Goal: Information Seeking & Learning: Check status

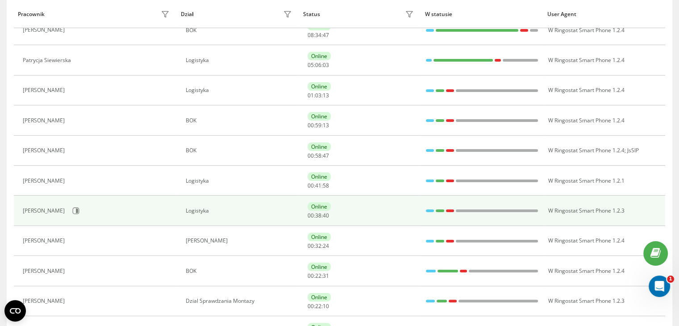
scroll to position [179, 0]
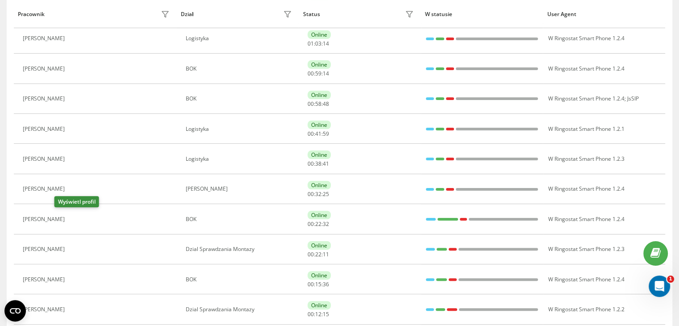
click at [71, 221] on icon at bounding box center [74, 219] width 7 height 7
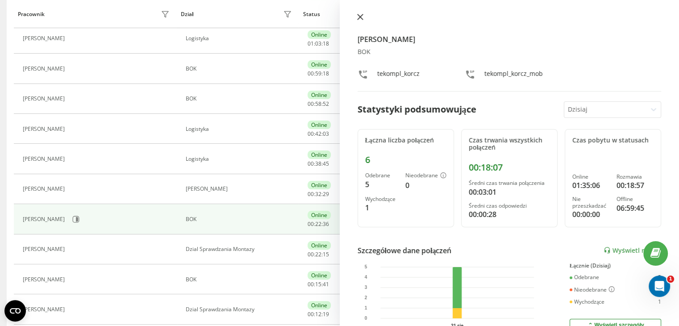
click at [357, 17] on icon at bounding box center [360, 17] width 6 height 6
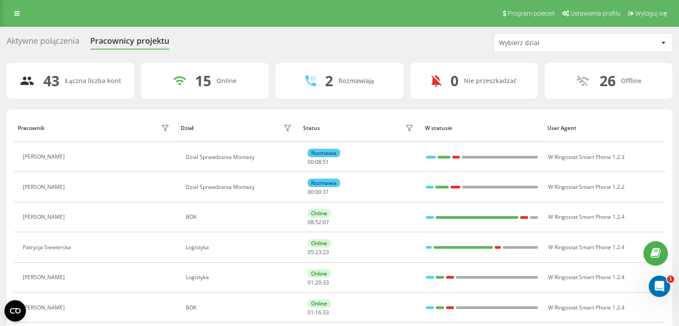
click at [593, 39] on div "Wybierz dział" at bounding box center [552, 43] width 107 height 8
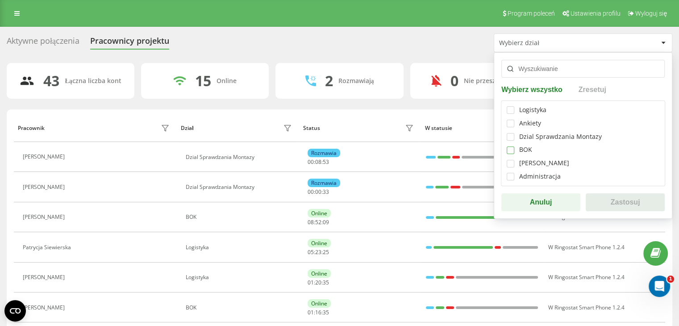
click at [509, 146] on label at bounding box center [511, 146] width 8 height 0
checkbox input "true"
click at [606, 203] on button "Zastosuj" at bounding box center [625, 202] width 79 height 18
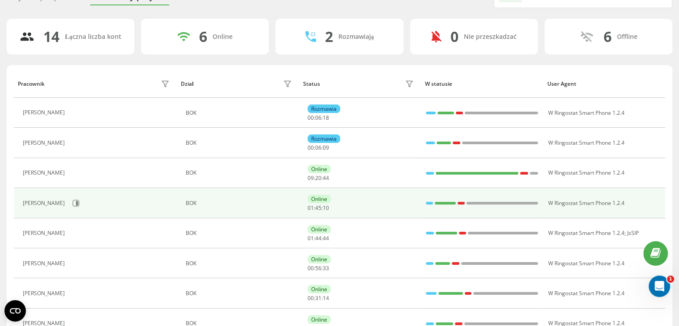
scroll to position [45, 0]
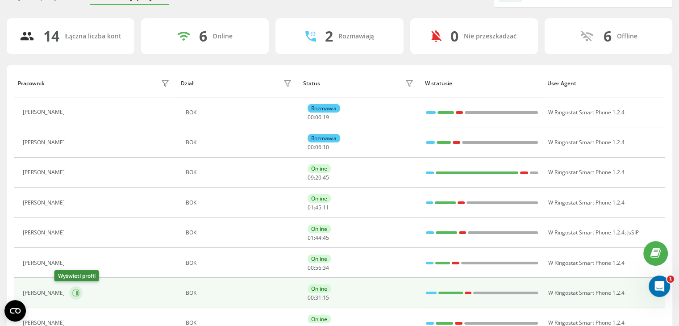
click at [69, 290] on button at bounding box center [75, 292] width 13 height 13
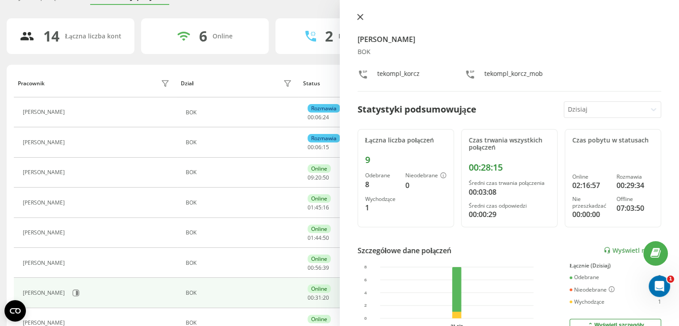
click at [364, 18] on button at bounding box center [361, 17] width 12 height 8
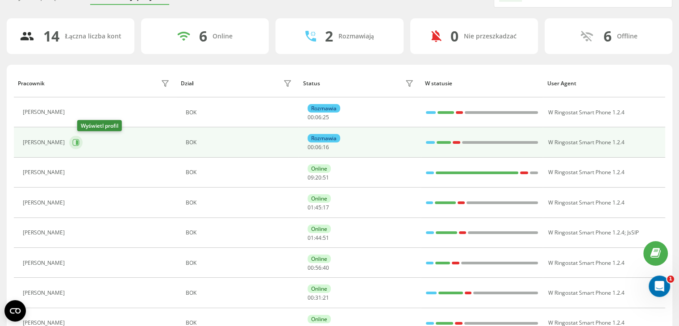
click at [79, 141] on button at bounding box center [75, 142] width 13 height 13
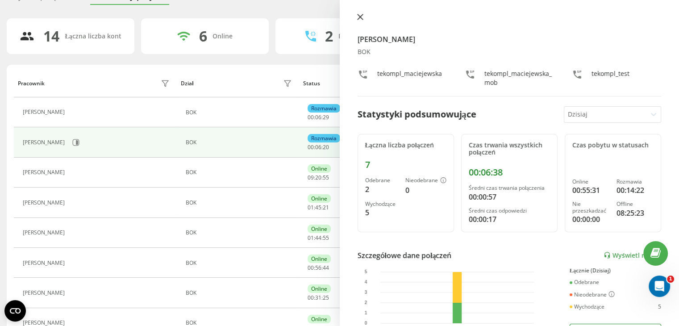
click at [359, 20] on button at bounding box center [361, 17] width 12 height 8
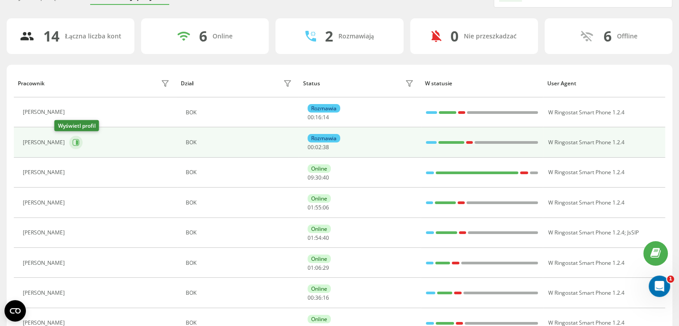
click at [69, 142] on button at bounding box center [75, 142] width 13 height 13
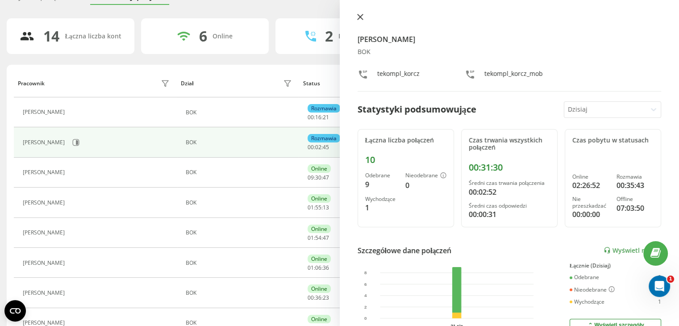
click at [362, 17] on icon at bounding box center [360, 17] width 6 height 6
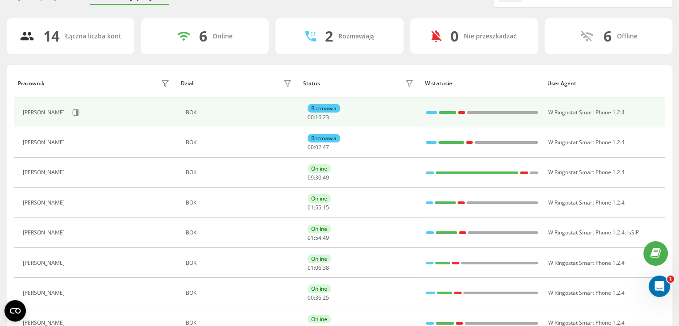
click at [69, 120] on td "[PERSON_NAME]" at bounding box center [95, 112] width 163 height 30
click at [72, 109] on icon at bounding box center [75, 112] width 7 height 7
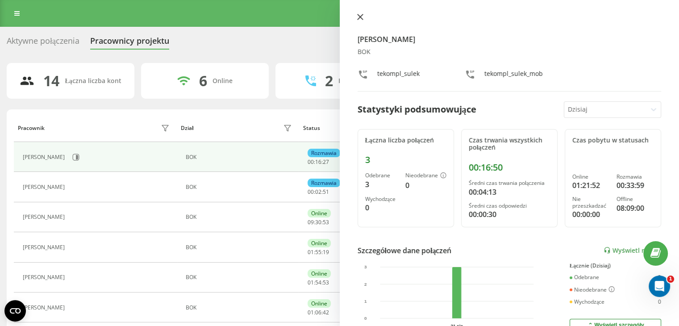
click at [356, 16] on button at bounding box center [361, 17] width 12 height 8
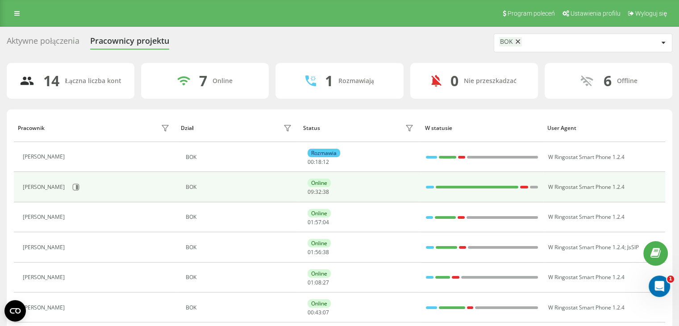
scroll to position [134, 0]
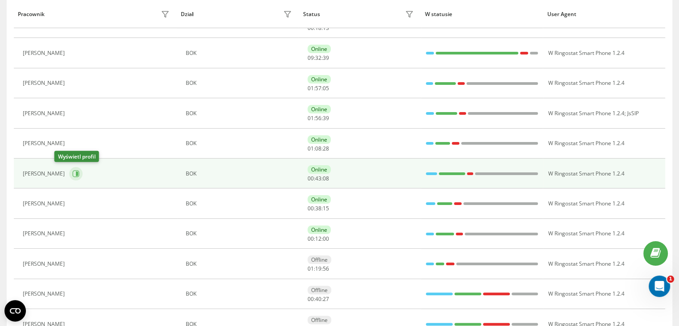
click at [69, 177] on button at bounding box center [75, 173] width 13 height 13
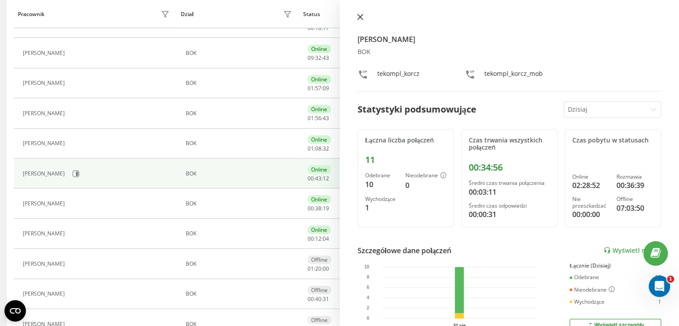
click at [360, 18] on icon at bounding box center [360, 17] width 6 height 6
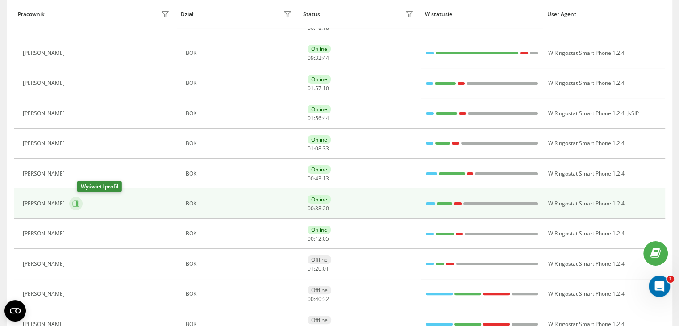
click at [79, 202] on icon at bounding box center [76, 204] width 7 height 7
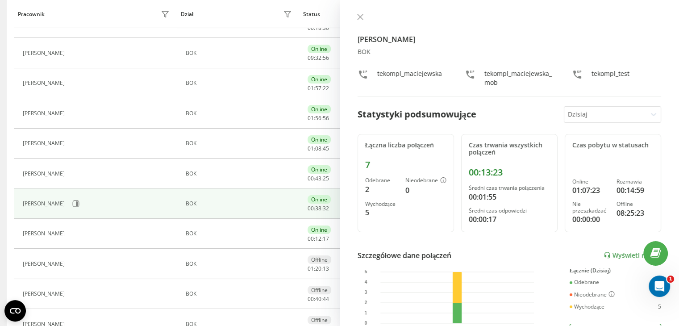
drag, startPoint x: 360, startPoint y: 15, endPoint x: 343, endPoint y: 1, distance: 21.2
click at [360, 15] on icon at bounding box center [360, 17] width 6 height 6
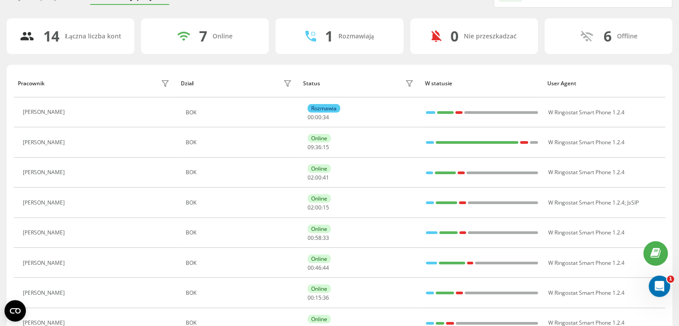
scroll to position [89, 0]
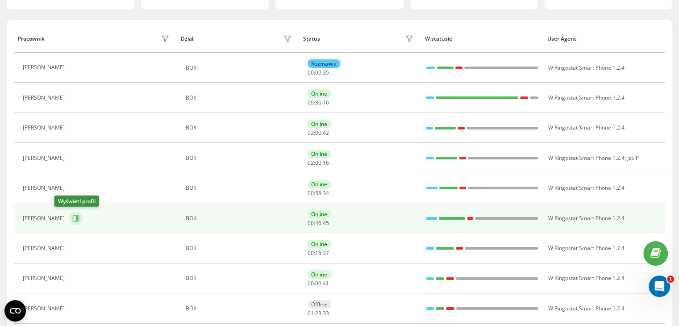
click at [72, 217] on icon at bounding box center [75, 218] width 7 height 7
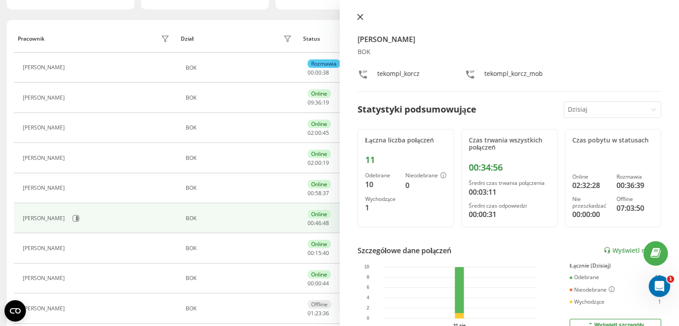
click at [359, 18] on icon at bounding box center [360, 17] width 6 height 6
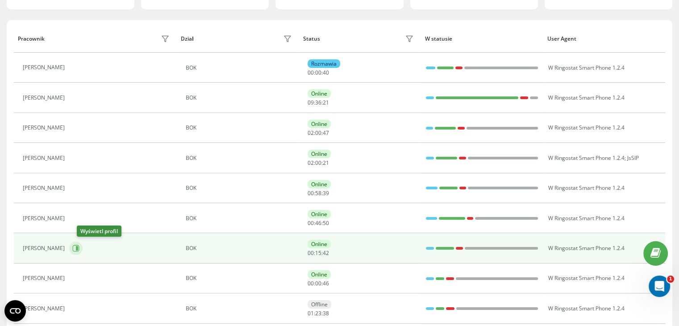
click at [83, 249] on button at bounding box center [75, 248] width 13 height 13
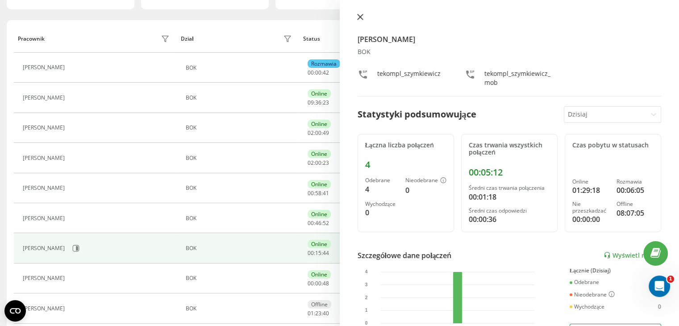
click at [357, 14] on icon at bounding box center [360, 17] width 6 height 6
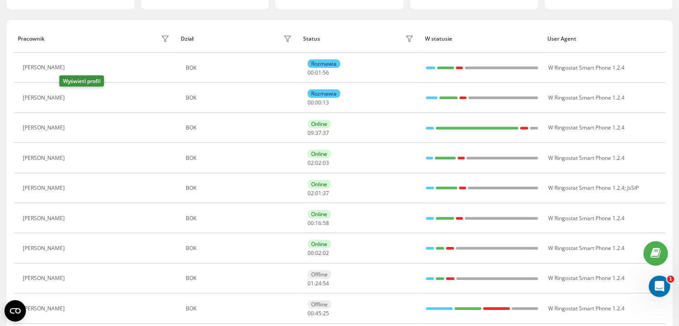
click at [69, 101] on button at bounding box center [74, 98] width 11 height 13
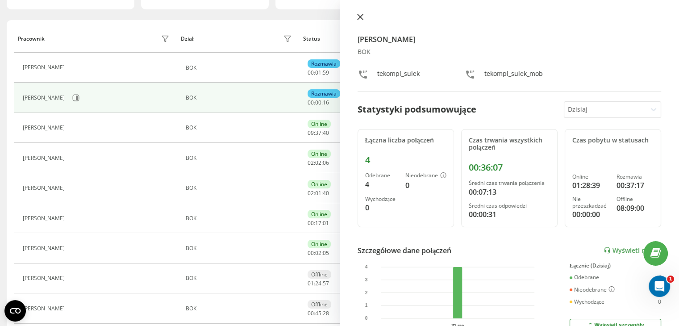
click at [358, 18] on icon at bounding box center [359, 16] width 5 height 5
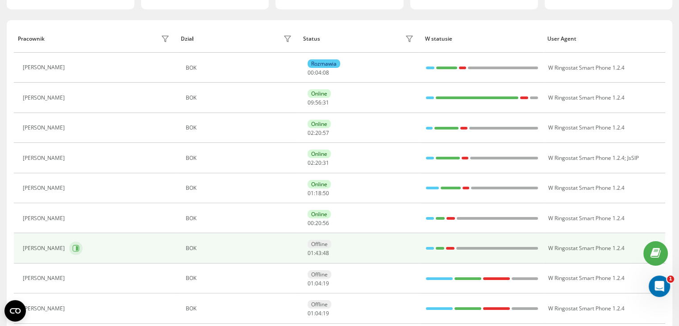
click at [76, 246] on icon at bounding box center [77, 248] width 2 height 4
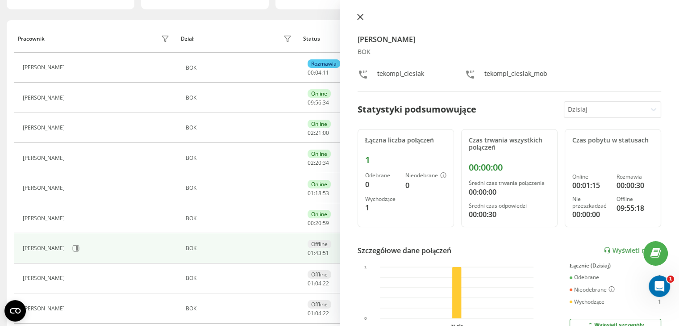
click at [361, 18] on icon at bounding box center [359, 16] width 5 height 5
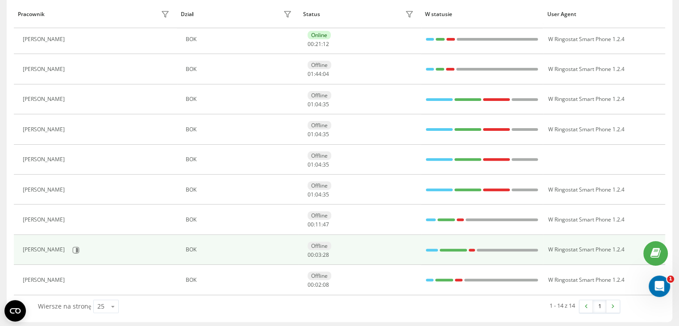
scroll to position [269, 0]
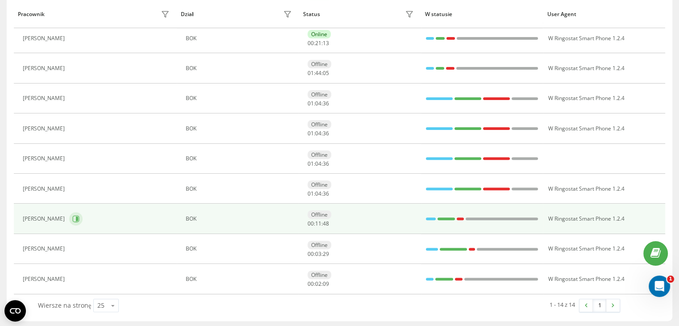
click at [79, 218] on icon at bounding box center [75, 218] width 7 height 7
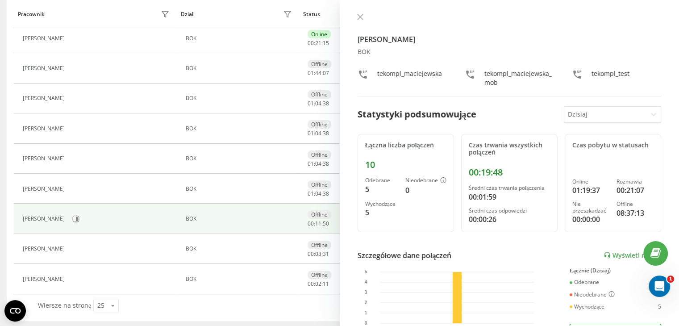
click at [361, 19] on icon at bounding box center [360, 17] width 6 height 6
